Goal: Information Seeking & Learning: Find specific fact

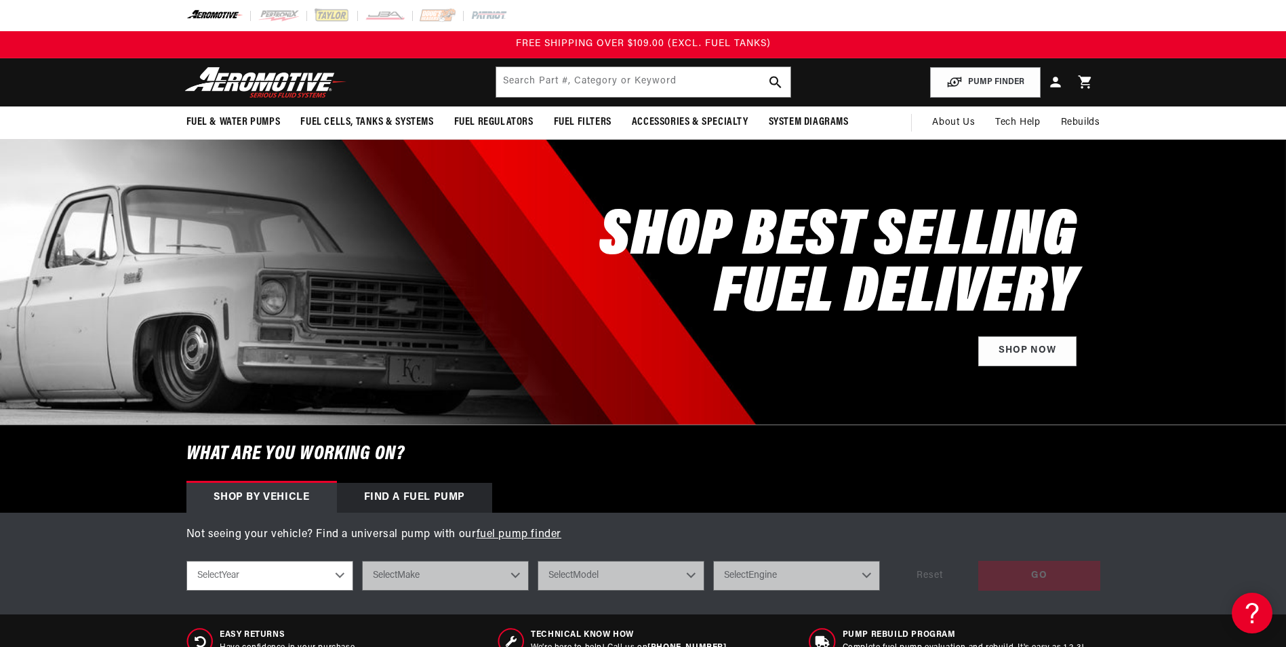
click at [557, 67] on header "Fuel & Water Pumps Back In-Tank In-Line Fuel Pumps" at bounding box center [644, 82] width 982 height 48
click at [557, 78] on input "text" at bounding box center [643, 82] width 294 height 30
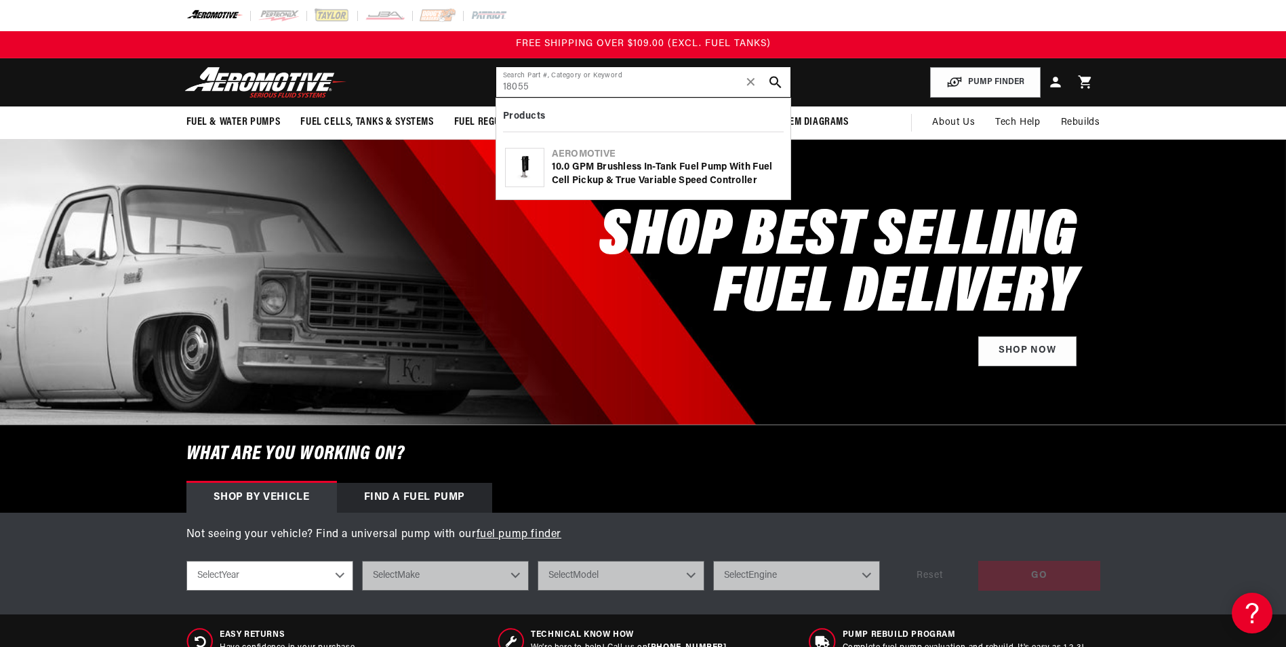
type input "18055"
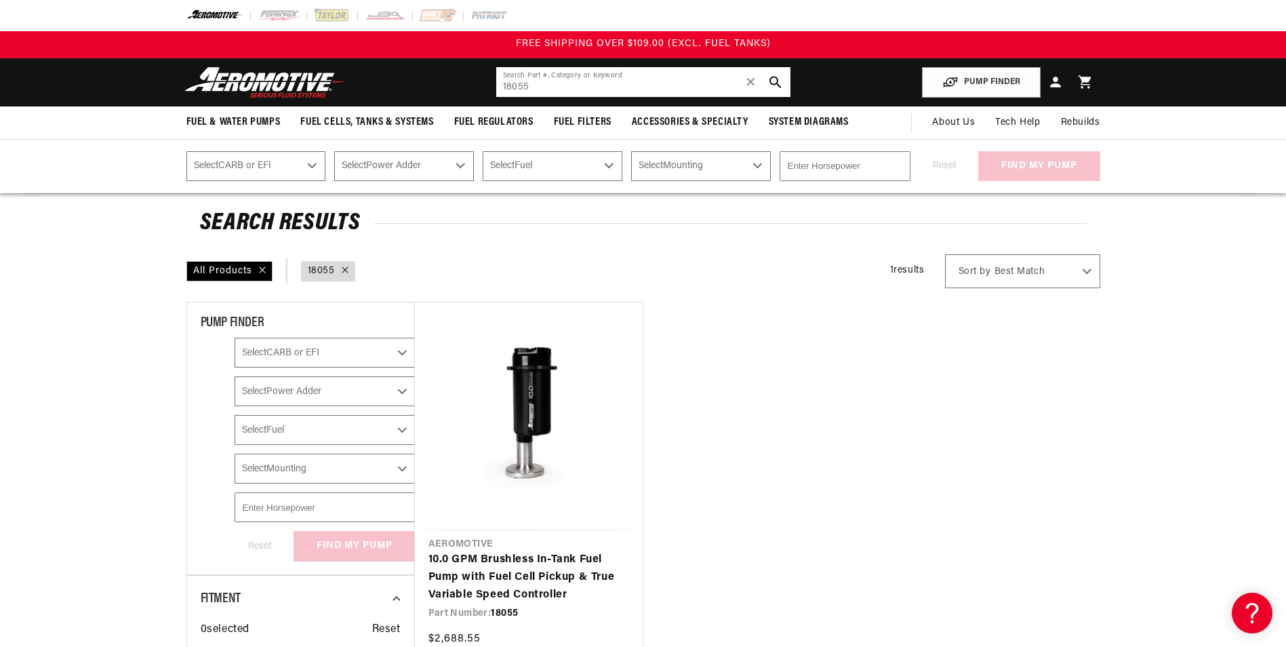
click at [585, 79] on input "18055" at bounding box center [643, 82] width 294 height 30
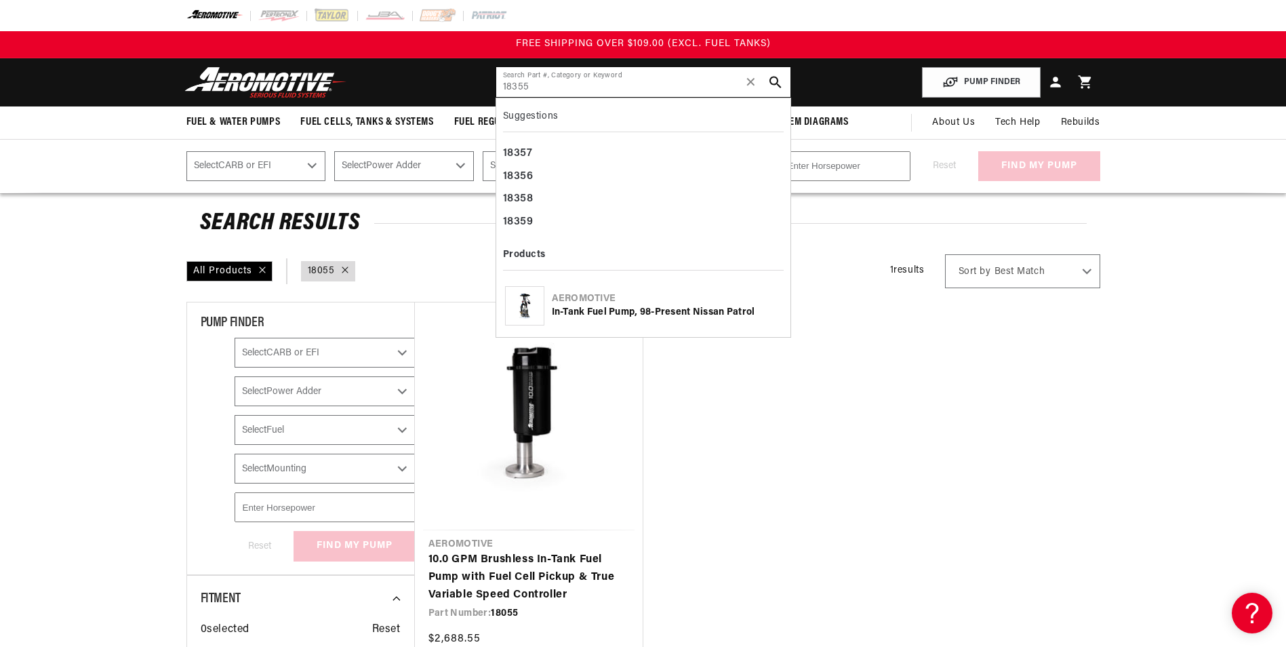
type input "18355"
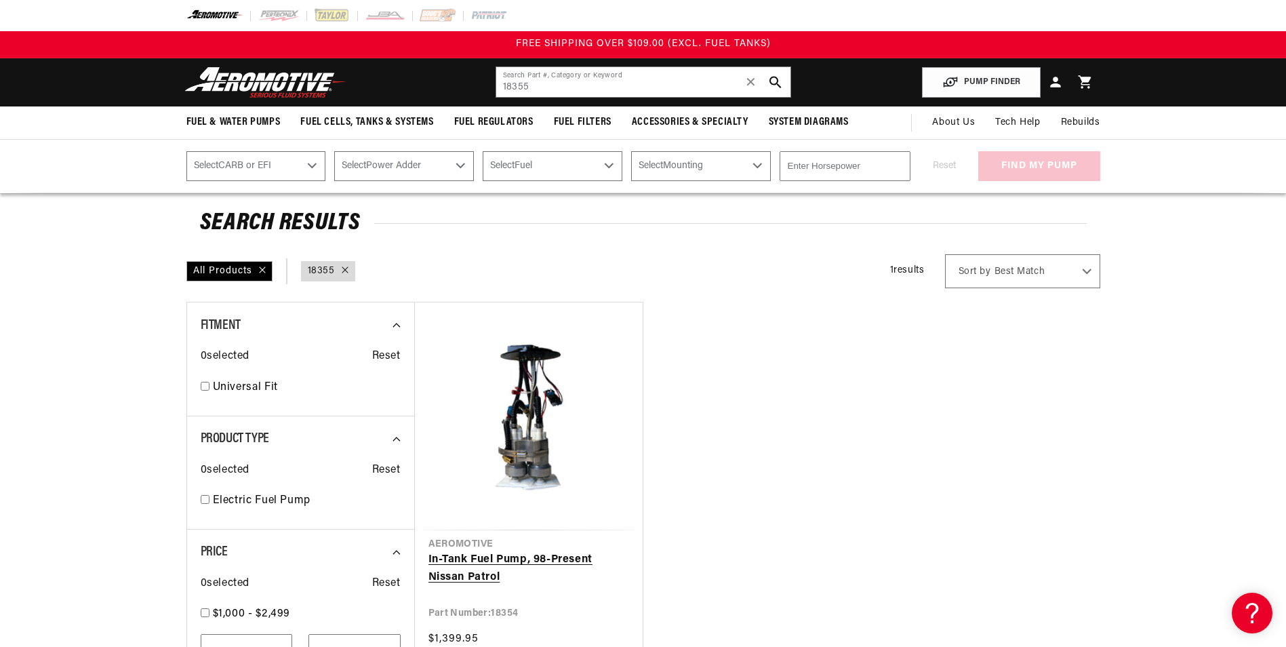
click at [508, 577] on link "In-Tank Fuel Pump, 98-Present Nissan Patrol" at bounding box center [528, 568] width 201 height 35
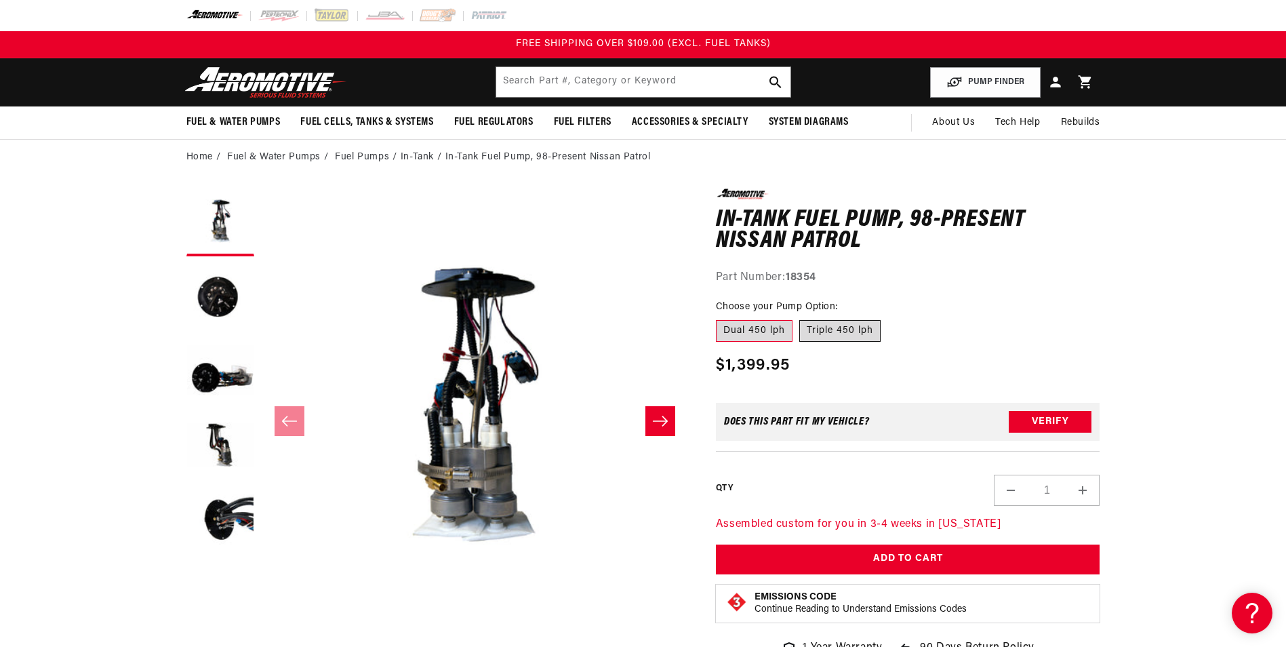
click at [838, 337] on label "Triple 450 lph" at bounding box center [839, 331] width 81 height 22
click at [800, 318] on input "Triple 450 lph" at bounding box center [799, 317] width 1 height 1
radio input "true"
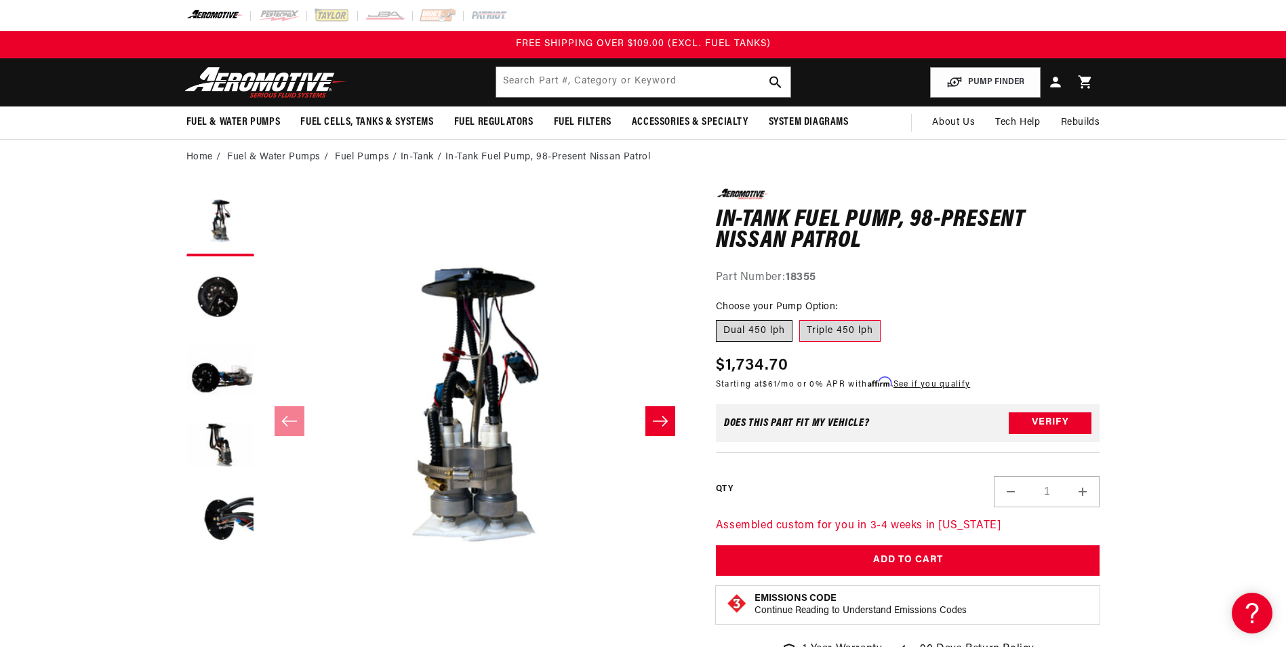
click at [761, 327] on label "Dual 450 lph" at bounding box center [754, 331] width 77 height 22
click at [720, 318] on input "Dual 450 lph" at bounding box center [719, 317] width 1 height 1
radio input "true"
click at [807, 329] on label "Triple 450 lph" at bounding box center [839, 331] width 81 height 22
click at [800, 318] on input "Triple 450 lph" at bounding box center [799, 317] width 1 height 1
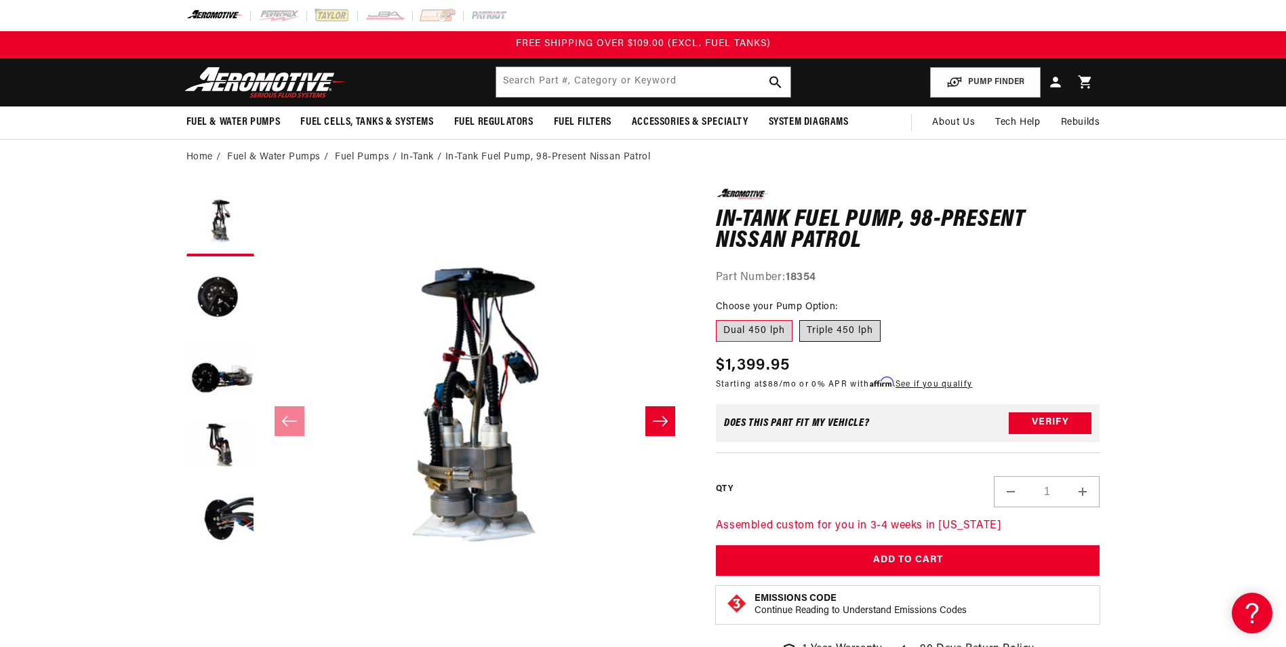
radio input "true"
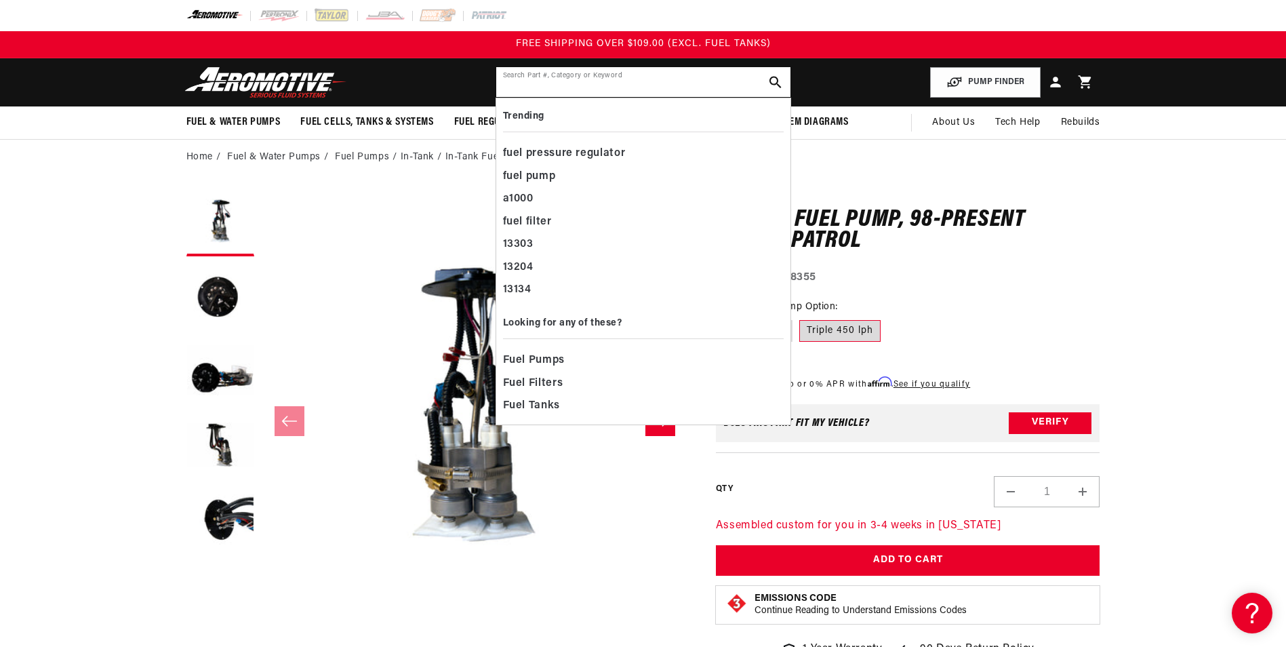
click at [637, 85] on input "text" at bounding box center [643, 82] width 294 height 30
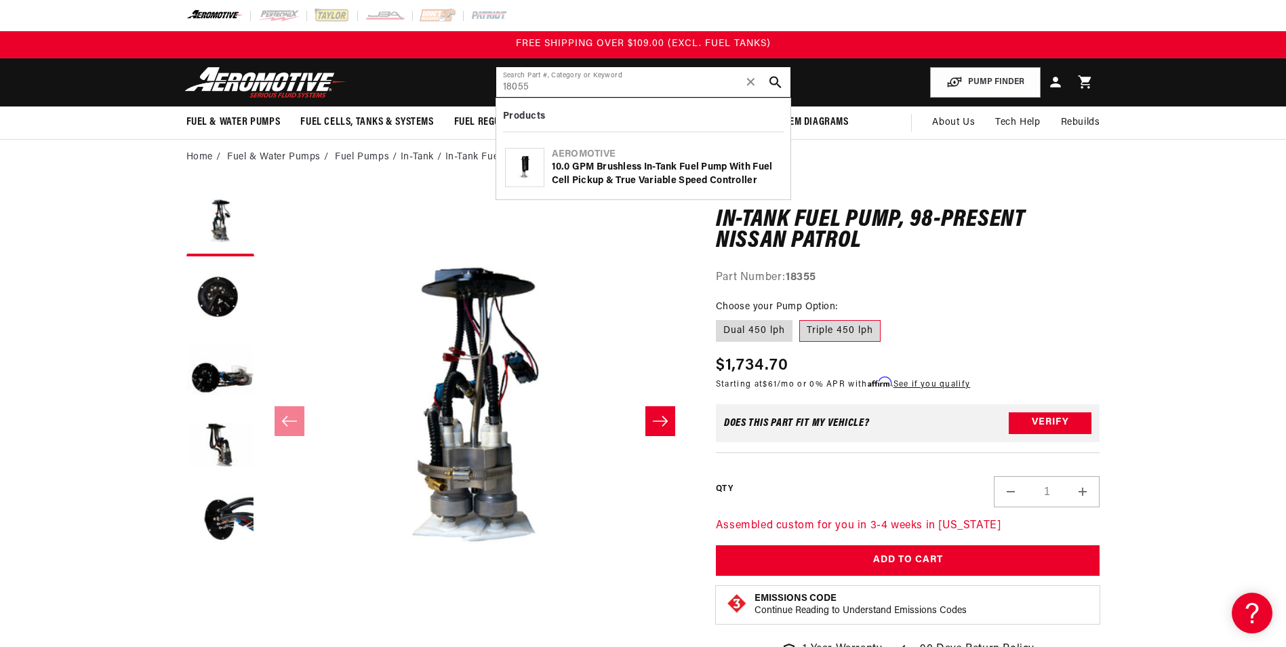
type input "18055"
click at [625, 162] on div "10.0 GPM Brushless In-Tank Fuel Pump with Fuel Cell Pickup & True Variable Spee…" at bounding box center [667, 174] width 230 height 26
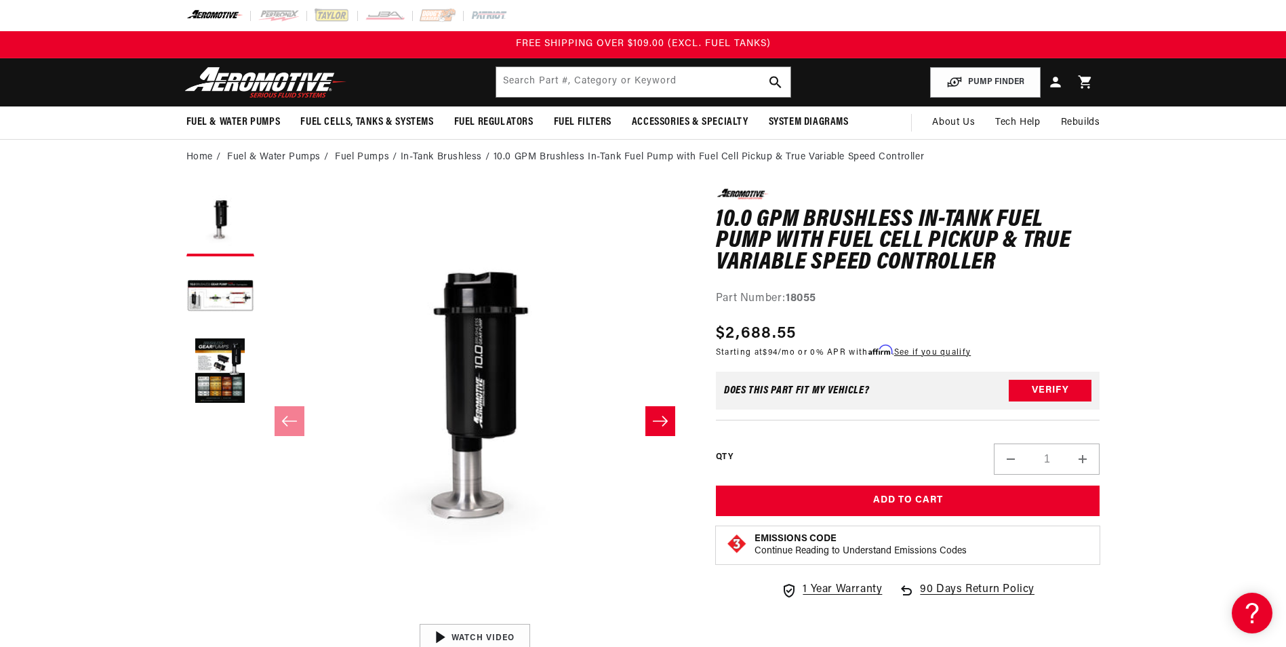
click at [285, 85] on img at bounding box center [265, 82] width 169 height 32
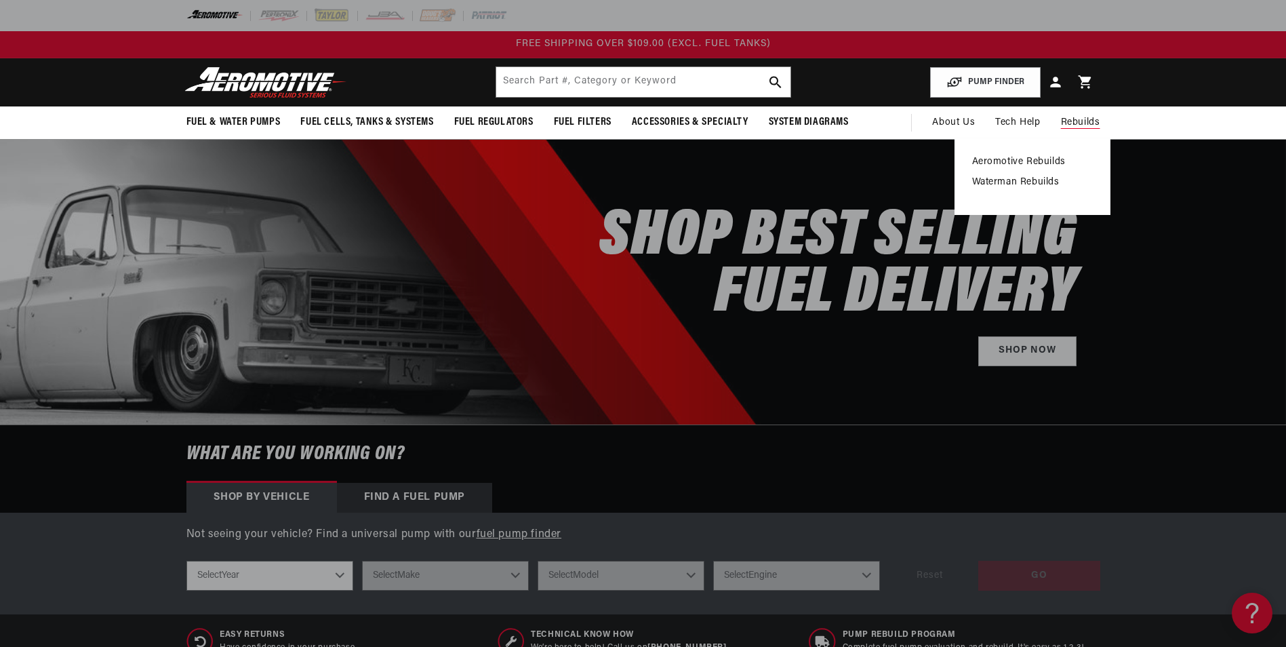
click at [1026, 154] on div "Aeromotive Rebuilds [PERSON_NAME] Rebuilds" at bounding box center [1033, 176] width 156 height 77
click at [1019, 158] on link "Aeromotive Rebuilds" at bounding box center [1032, 162] width 121 height 12
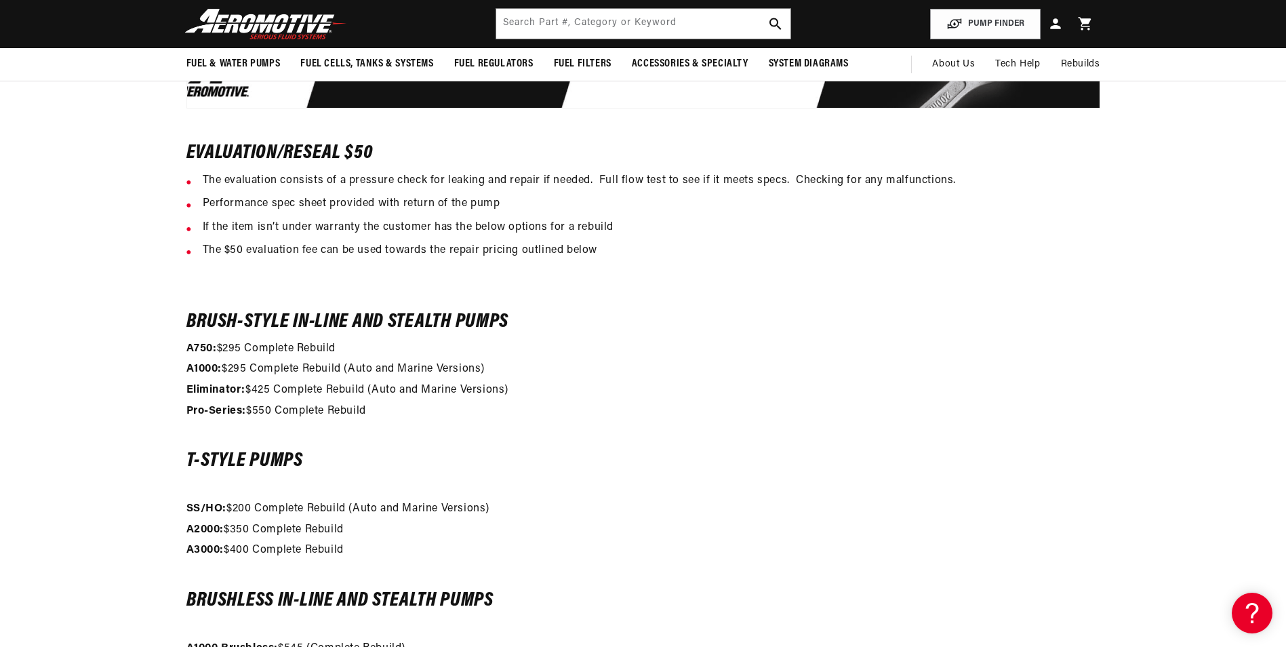
scroll to position [881, 0]
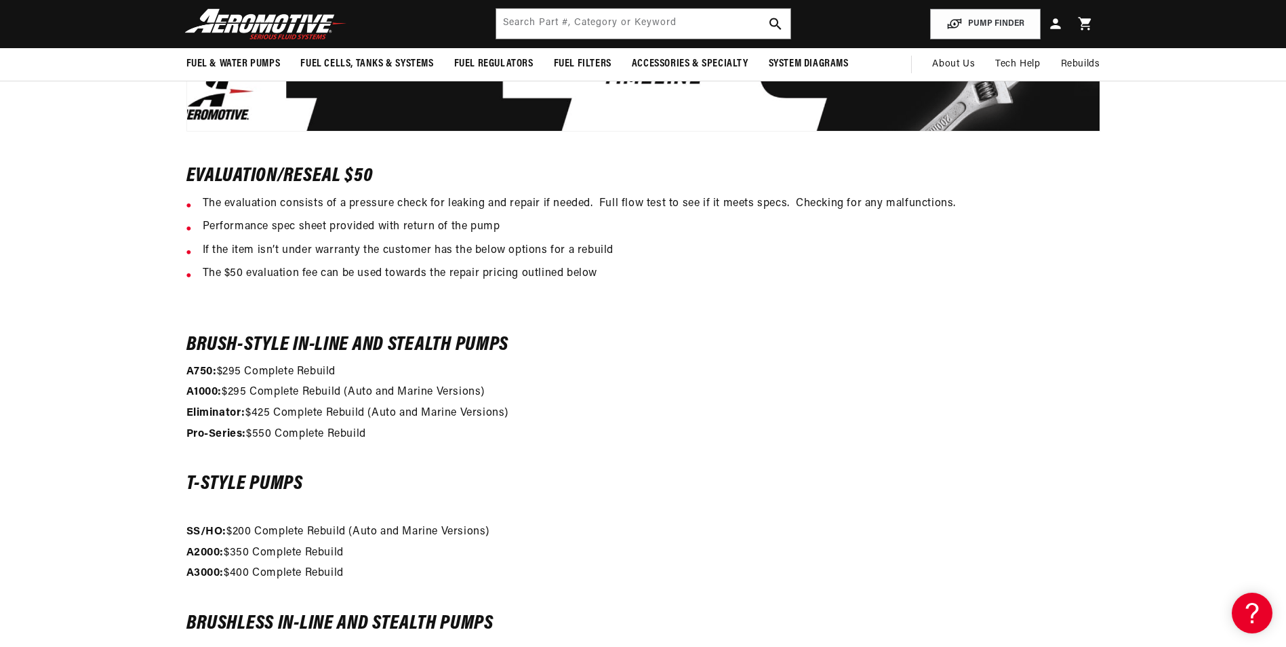
drag, startPoint x: 350, startPoint y: 391, endPoint x: 489, endPoint y: 387, distance: 139.7
click at [489, 387] on p "A1000: $295 Complete Rebuild (Auto and Marine Versions)" at bounding box center [643, 393] width 914 height 18
drag, startPoint x: 360, startPoint y: 395, endPoint x: 523, endPoint y: 395, distance: 162.7
click at [523, 395] on p "A1000: $295 Complete Rebuild (Auto and Marine Versions)" at bounding box center [643, 393] width 914 height 18
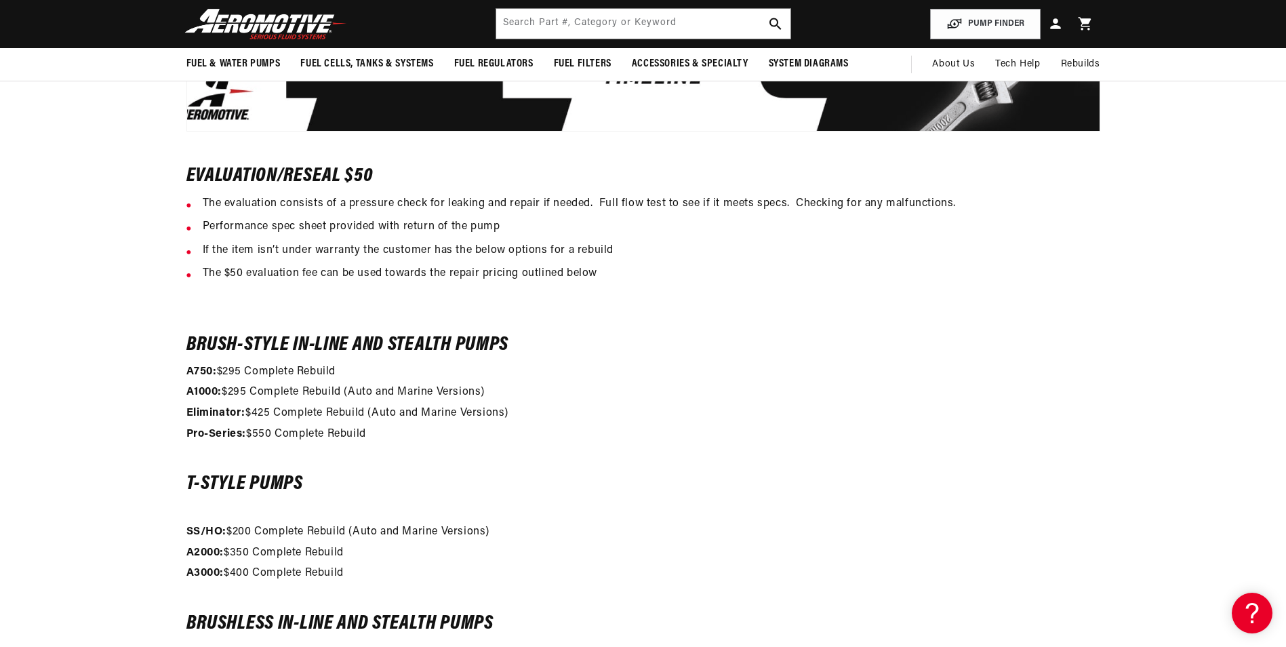
click at [523, 395] on p "A1000: $295 Complete Rebuild (Auto and Marine Versions)" at bounding box center [643, 393] width 914 height 18
drag, startPoint x: 348, startPoint y: 388, endPoint x: 498, endPoint y: 393, distance: 149.9
click at [498, 393] on p "A1000: $295 Complete Rebuild (Auto and Marine Versions)" at bounding box center [643, 393] width 914 height 18
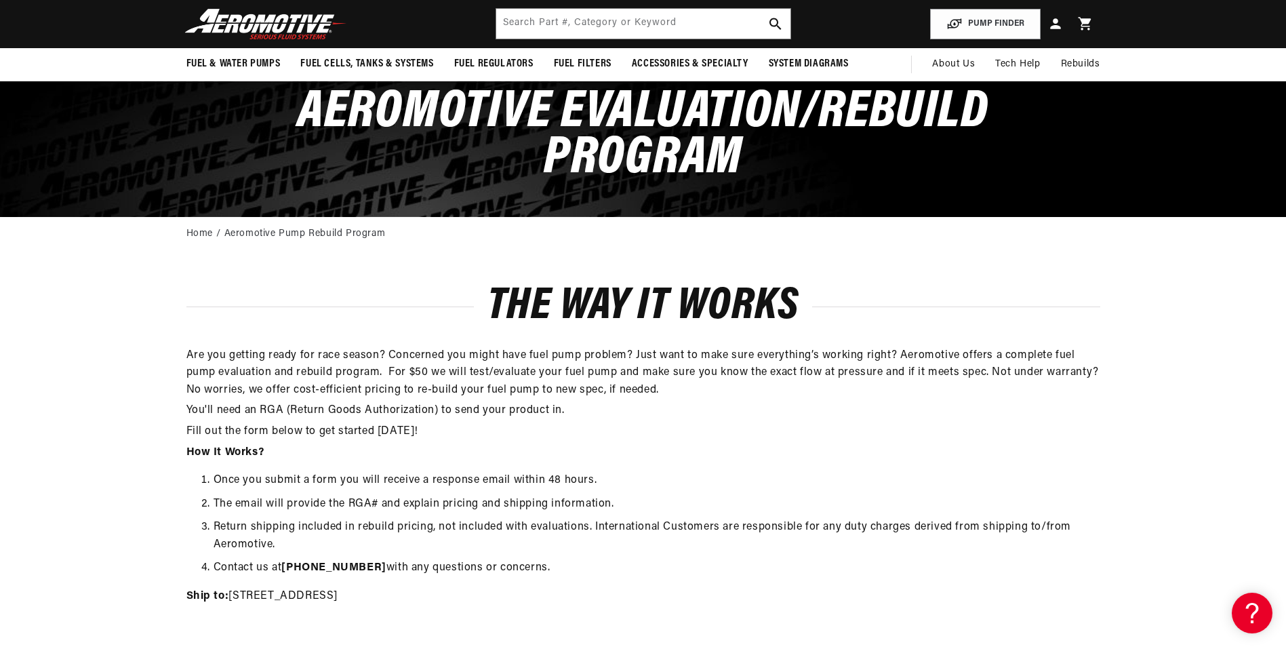
scroll to position [0, 0]
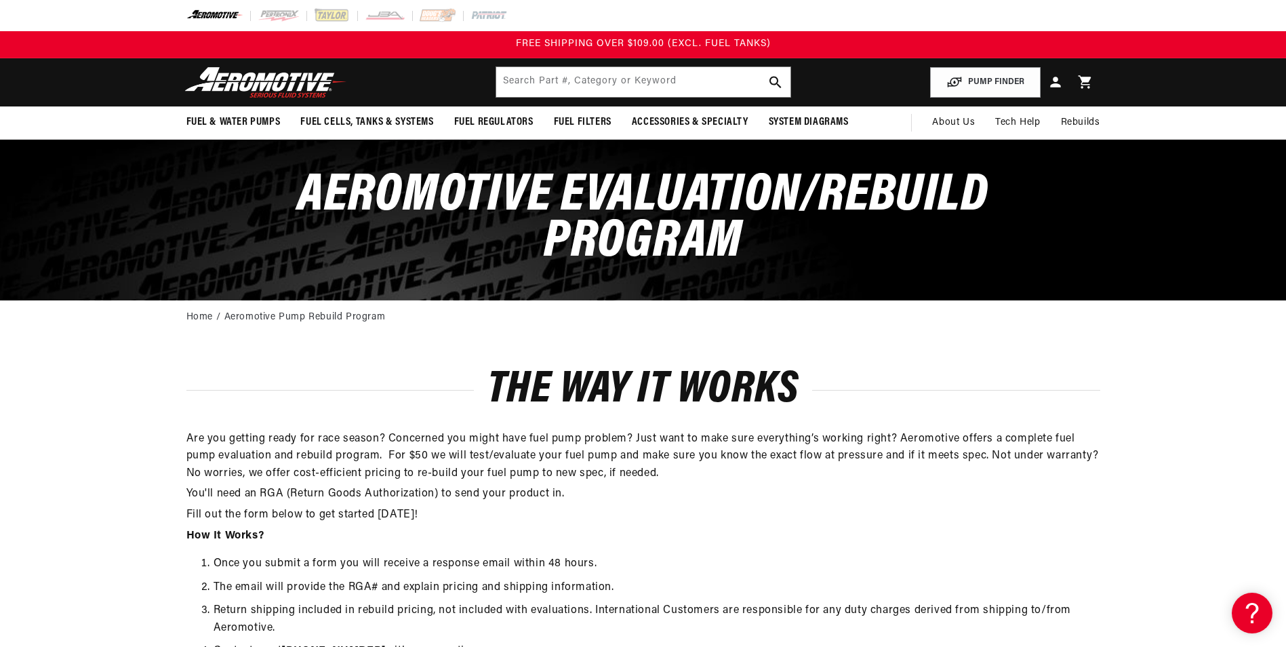
click at [294, 72] on img at bounding box center [265, 82] width 169 height 32
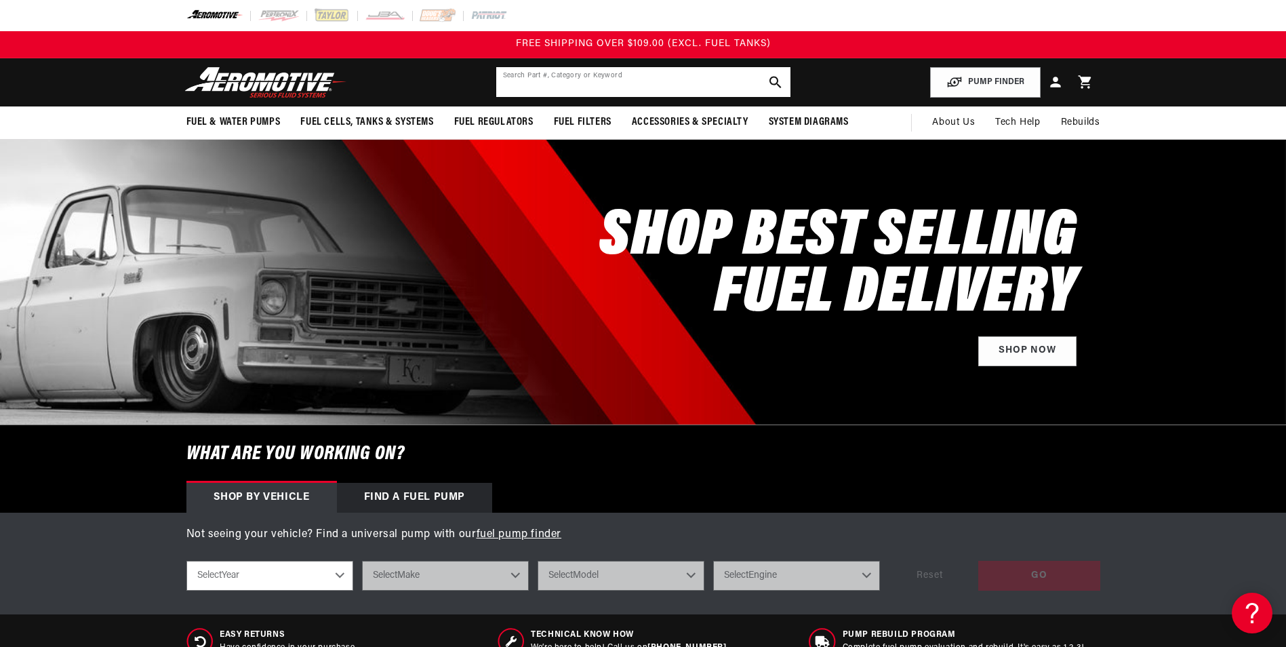
click at [557, 77] on input "text" at bounding box center [643, 82] width 294 height 30
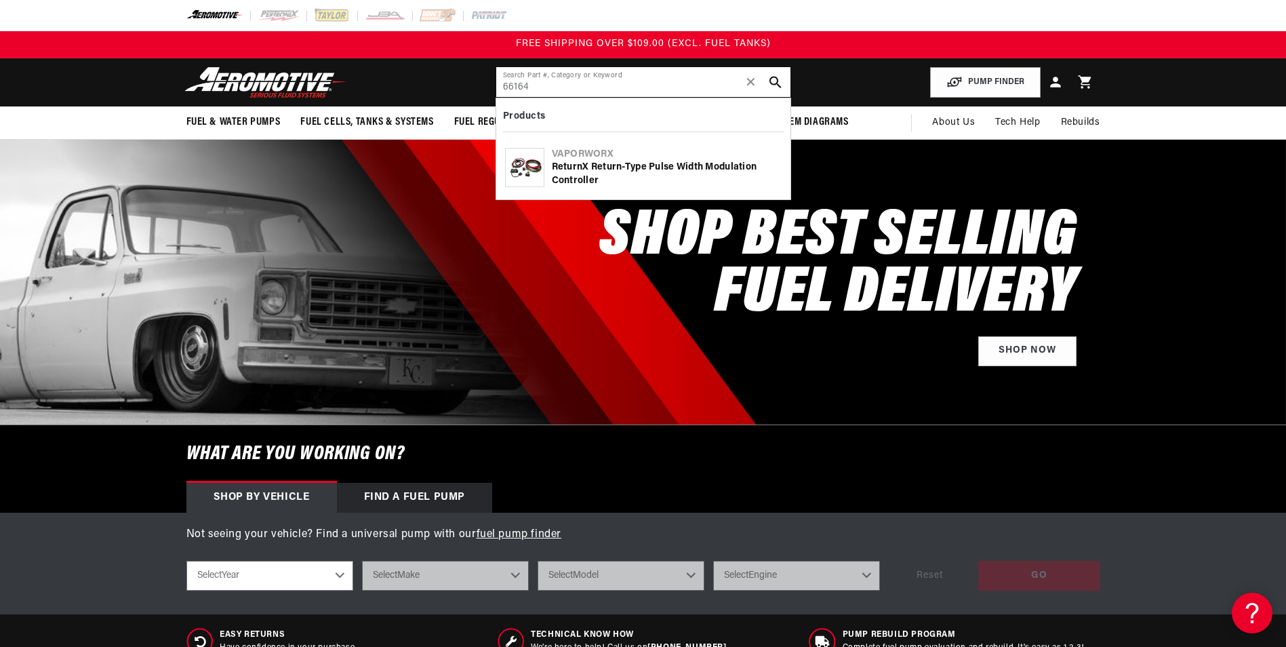
type input "66164"
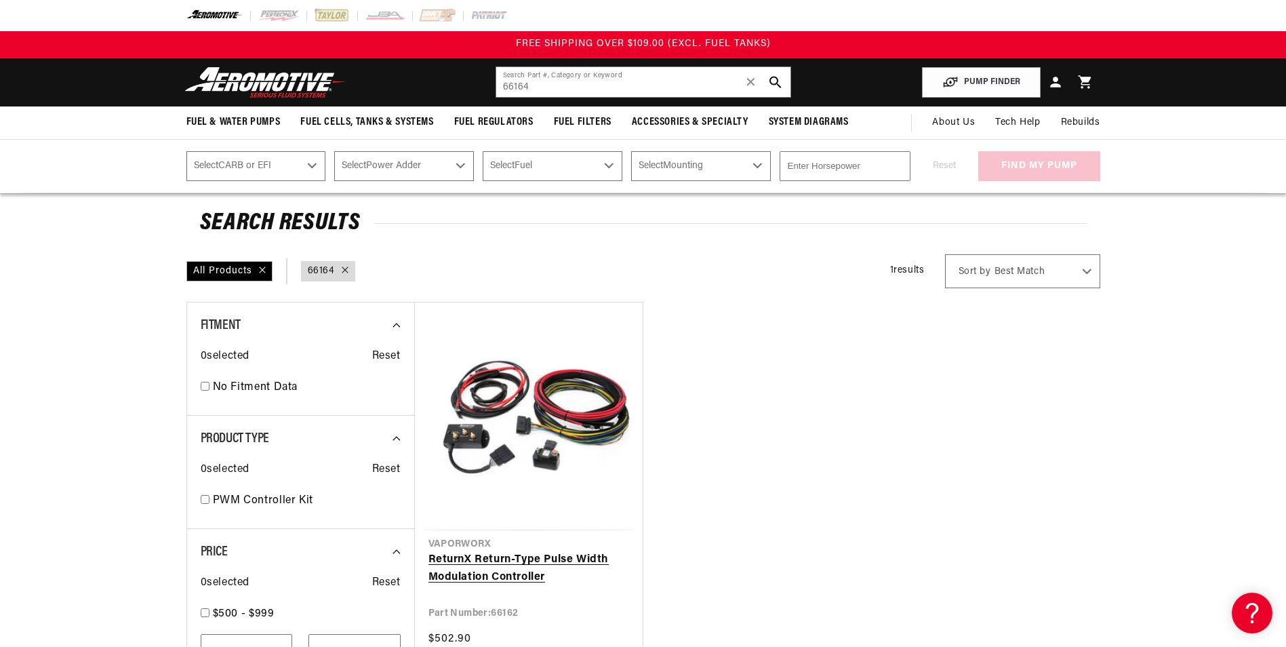
click at [495, 551] on link "ReturnX Return-Type Pulse Width Modulation Controller" at bounding box center [528, 568] width 201 height 35
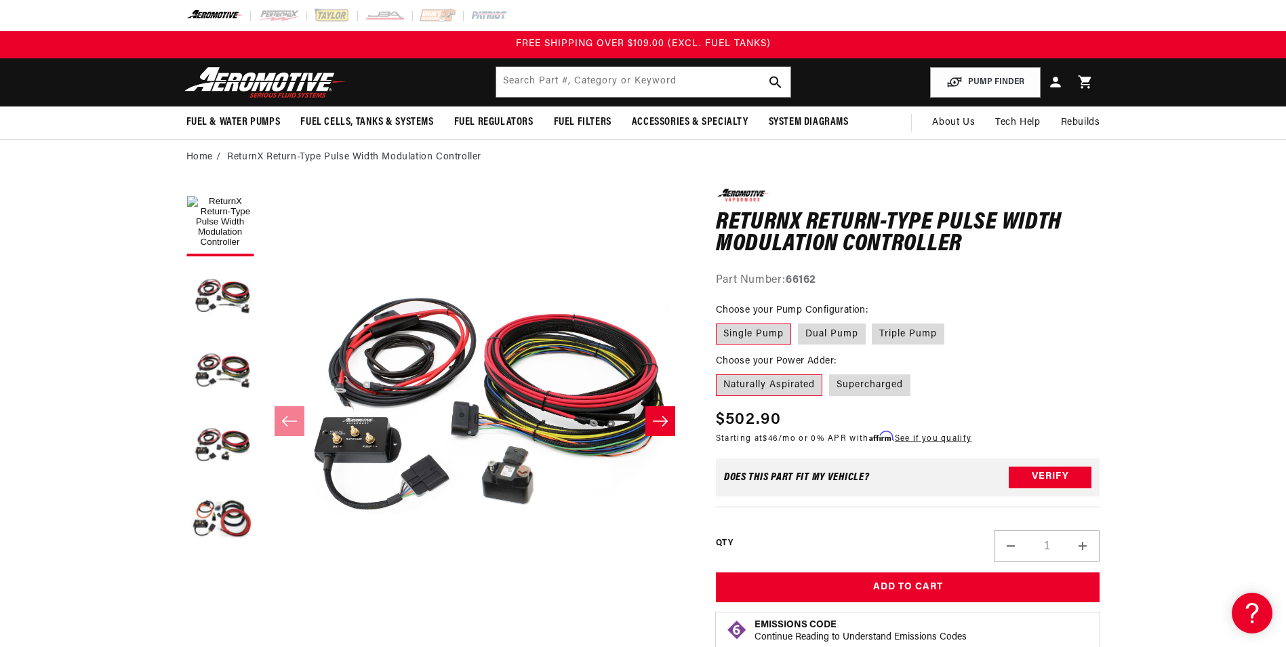
click at [254, 76] on img at bounding box center [265, 82] width 169 height 32
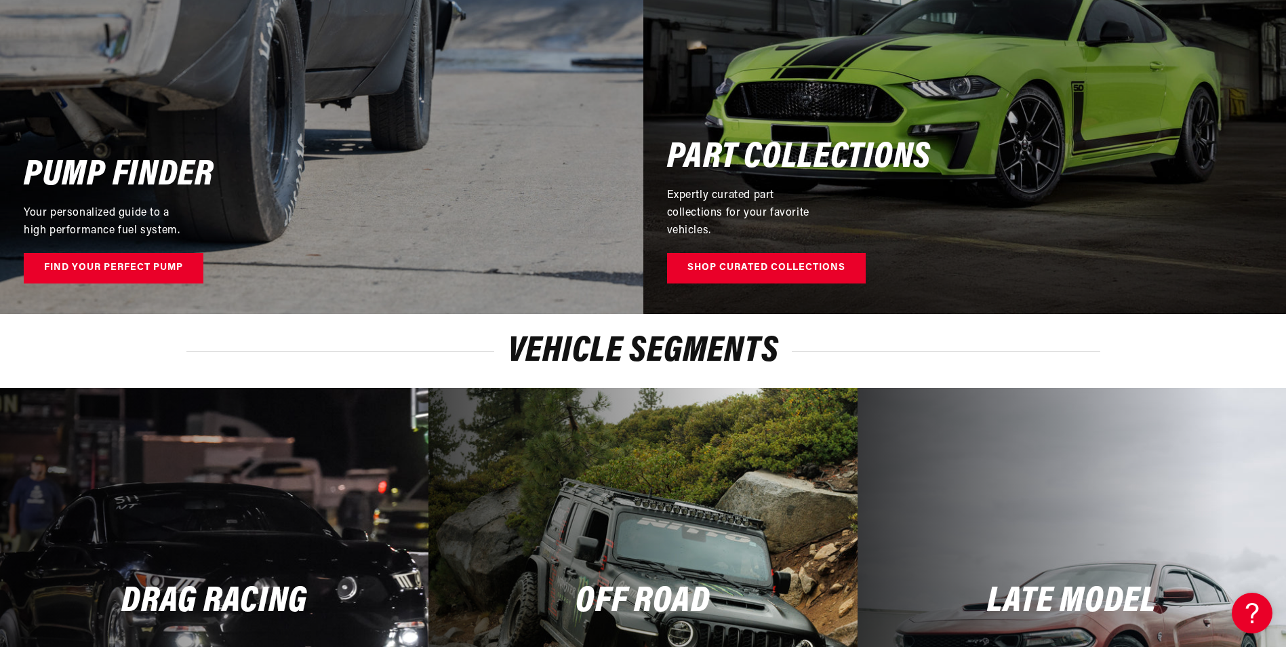
scroll to position [4902, 0]
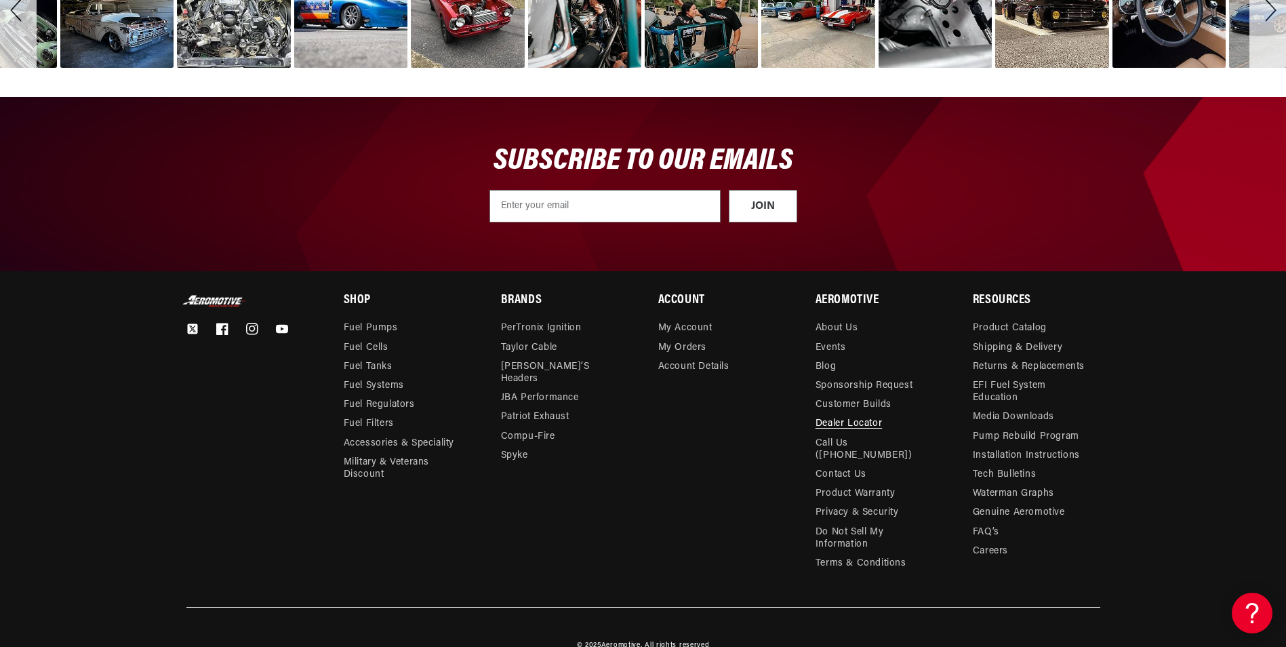
click at [837, 414] on link "Dealer Locator" at bounding box center [849, 423] width 66 height 19
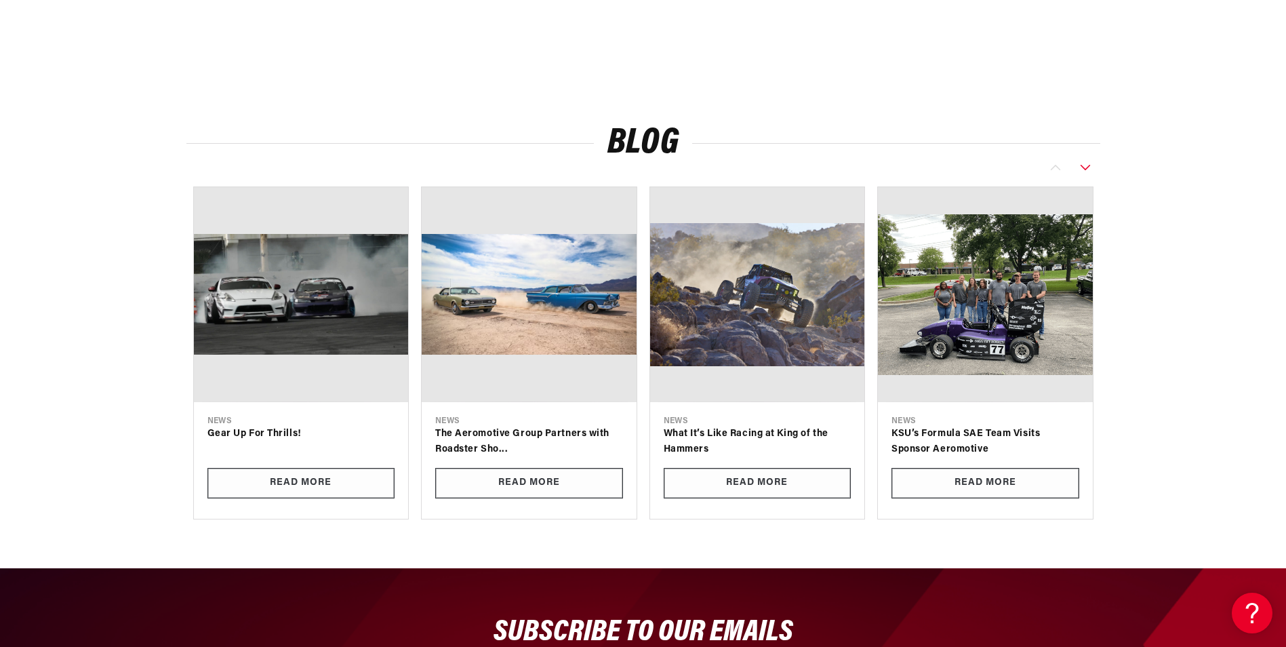
scroll to position [1038, 0]
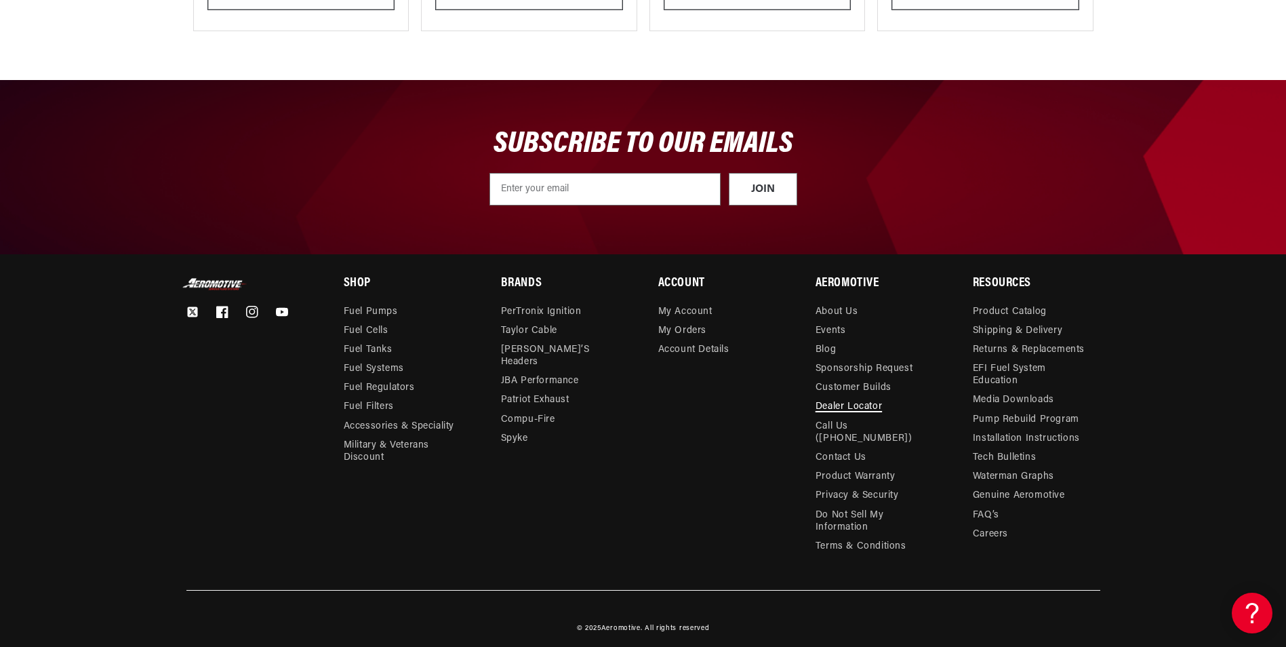
click at [823, 410] on link "Dealer Locator" at bounding box center [849, 406] width 66 height 19
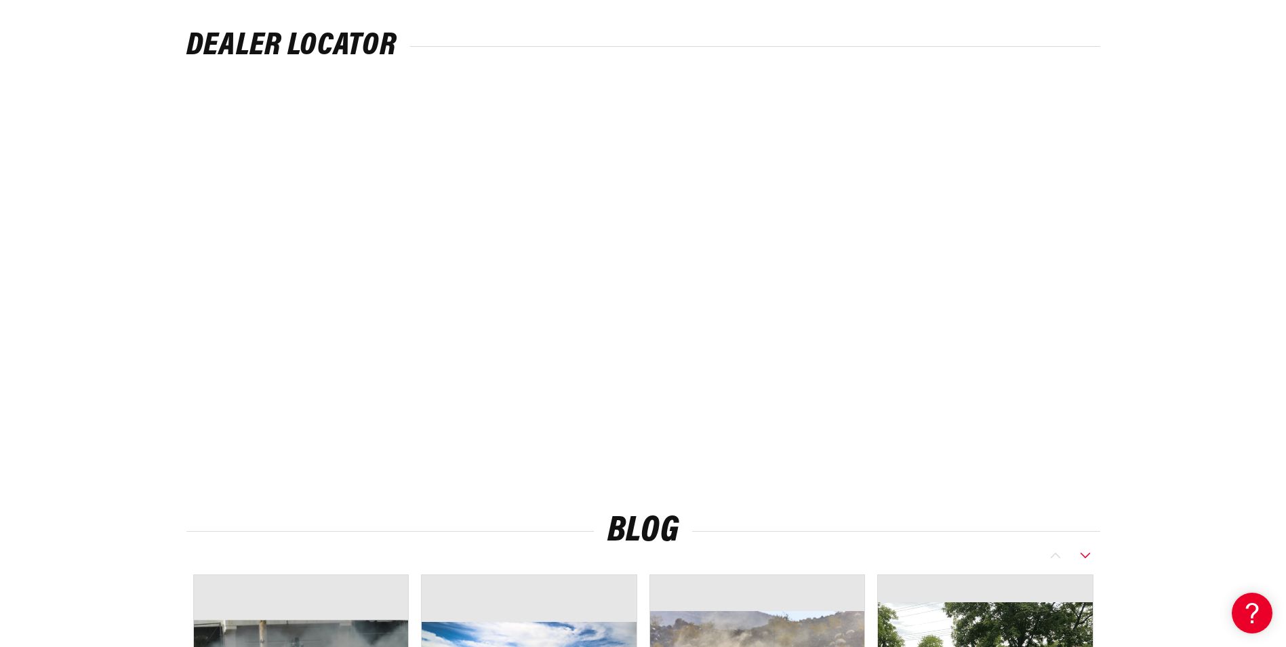
scroll to position [203, 0]
